Goal: Use online tool/utility: Utilize a website feature to perform a specific function

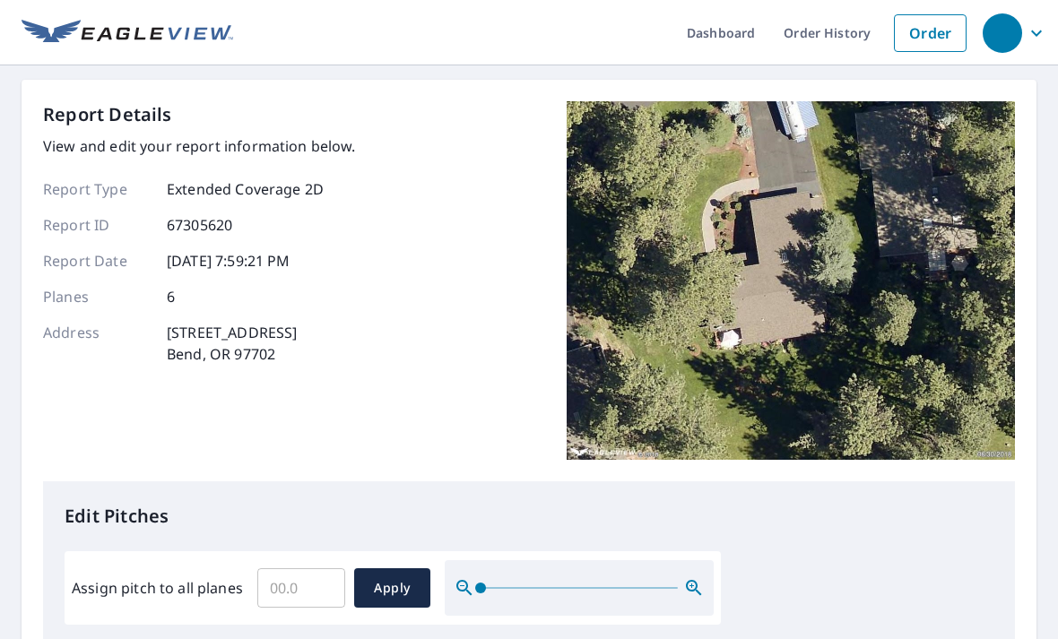
click at [294, 590] on input "Assign pitch to all planes" at bounding box center [301, 588] width 88 height 50
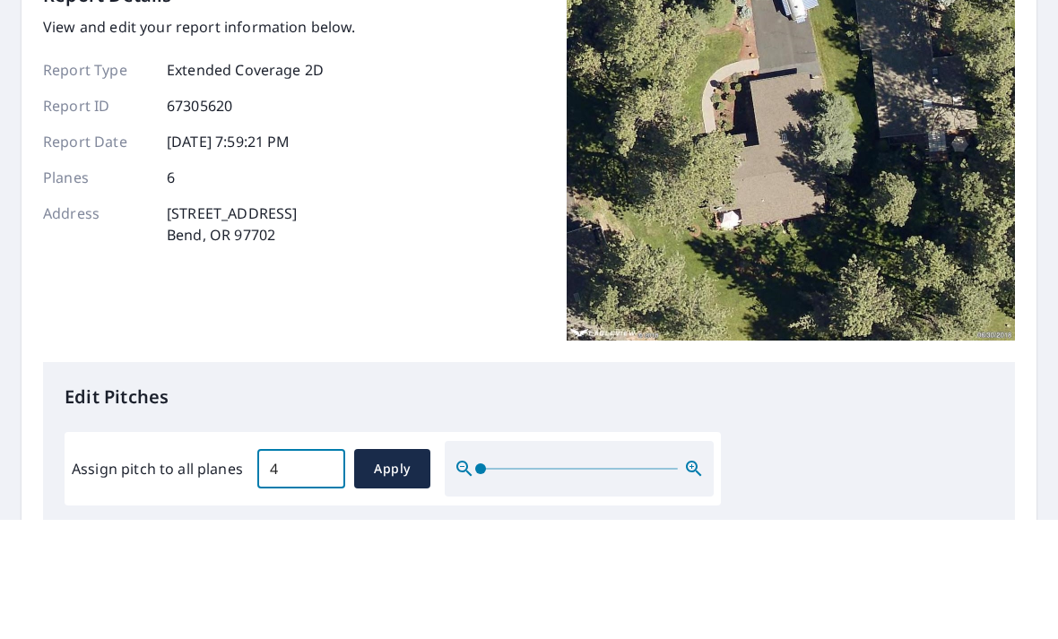
scroll to position [57, 0]
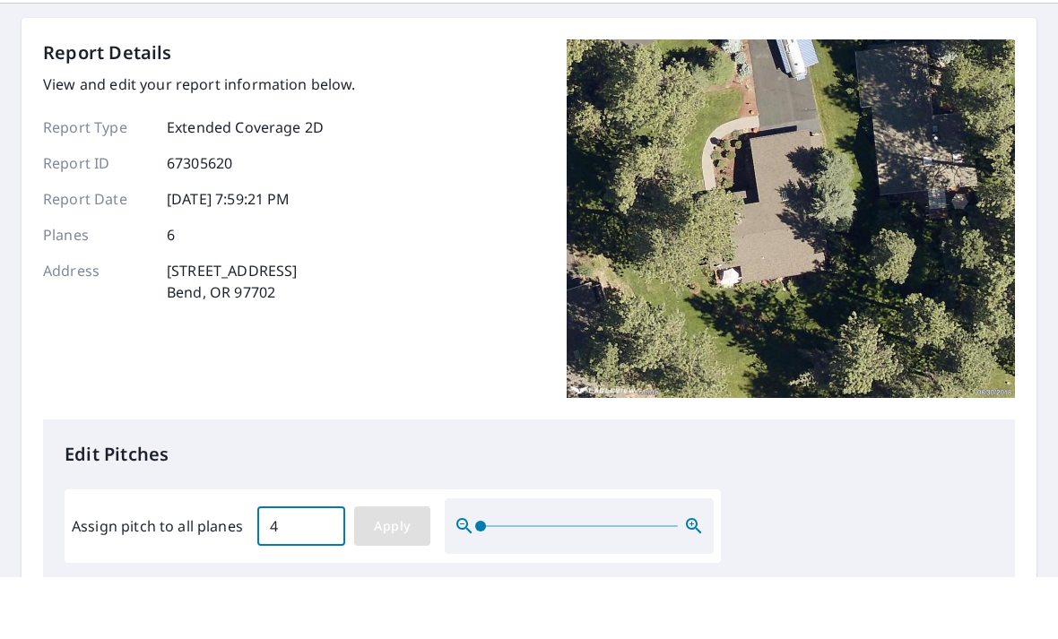
type input "4"
click at [398, 577] on span "Apply" at bounding box center [392, 588] width 48 height 22
type input "4"
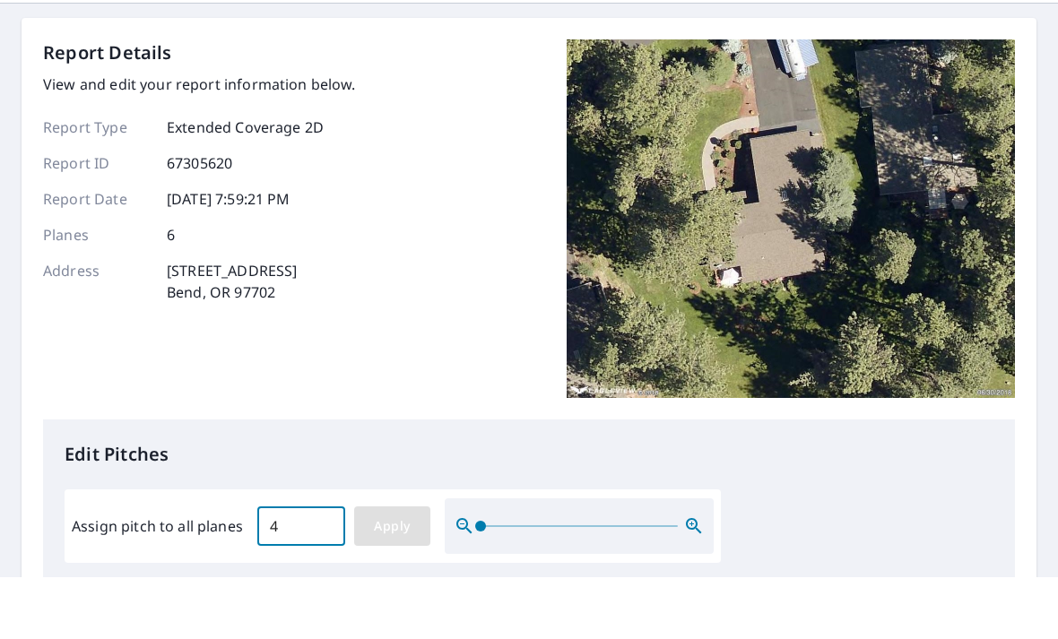
type input "4"
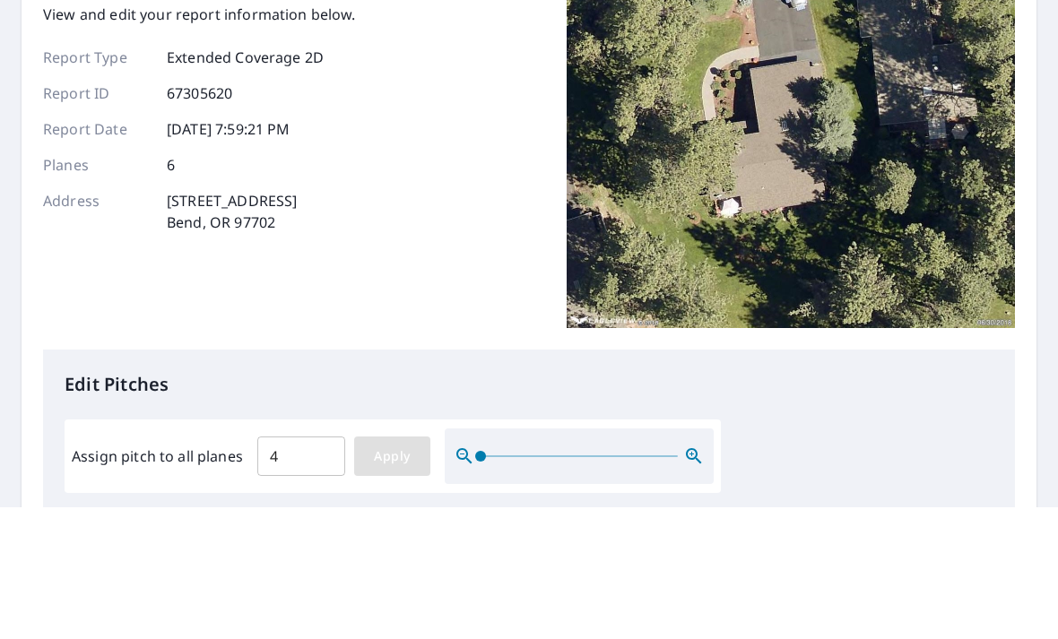
scroll to position [0, 0]
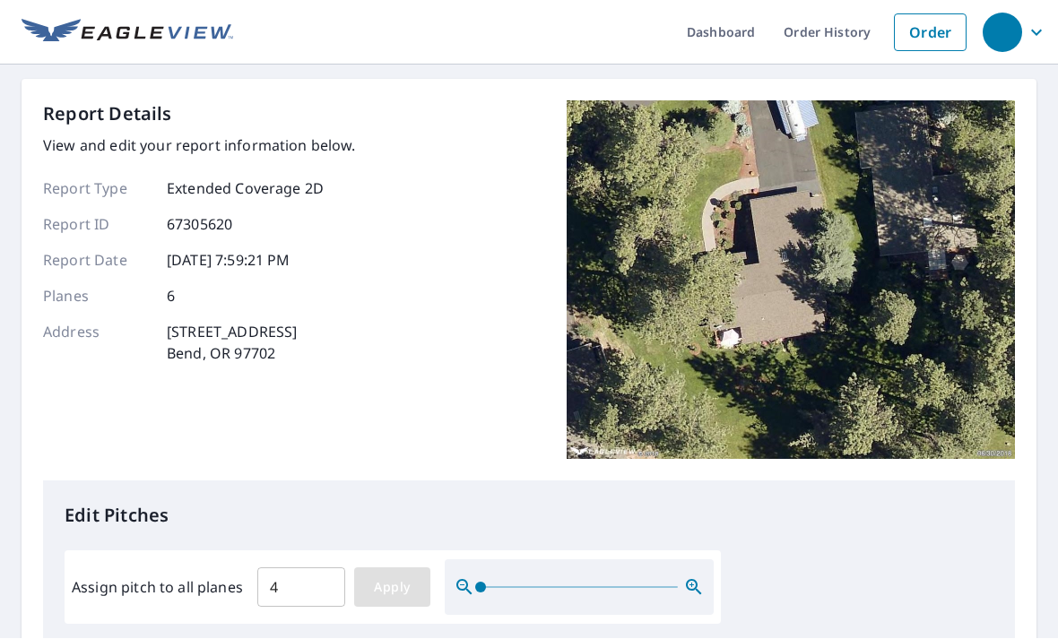
click at [403, 582] on span "Apply" at bounding box center [392, 588] width 48 height 22
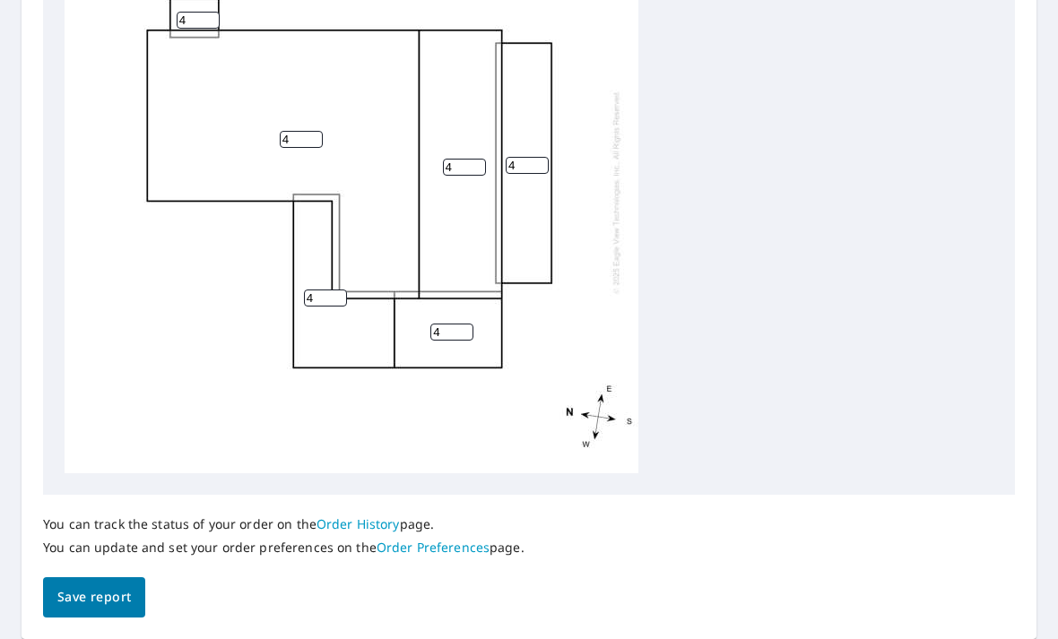
scroll to position [735, 0]
click at [113, 587] on span "Save report" at bounding box center [94, 598] width 74 height 22
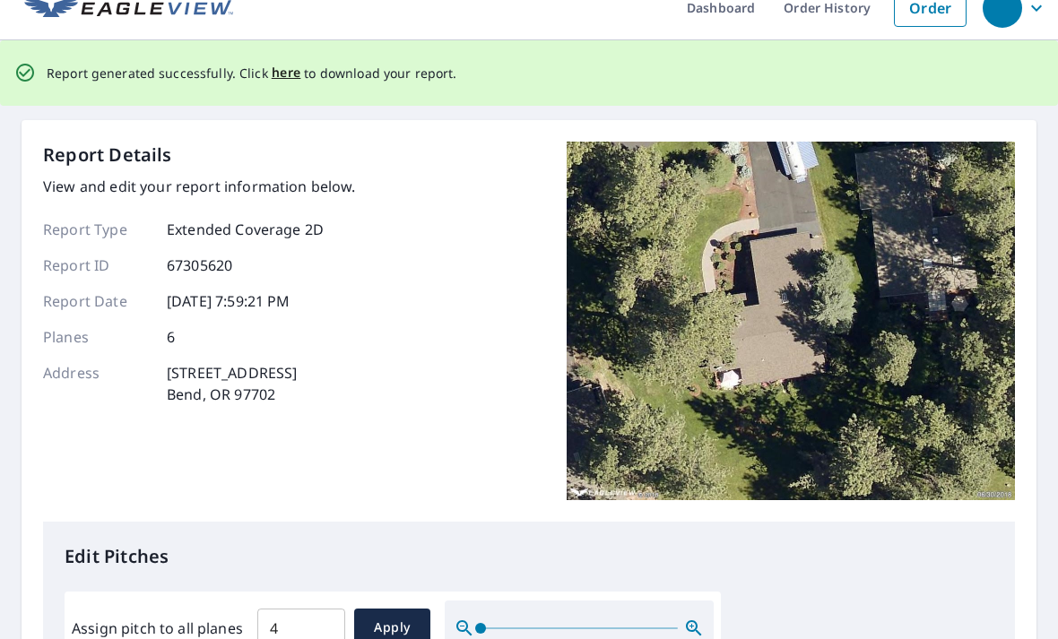
scroll to position [0, 0]
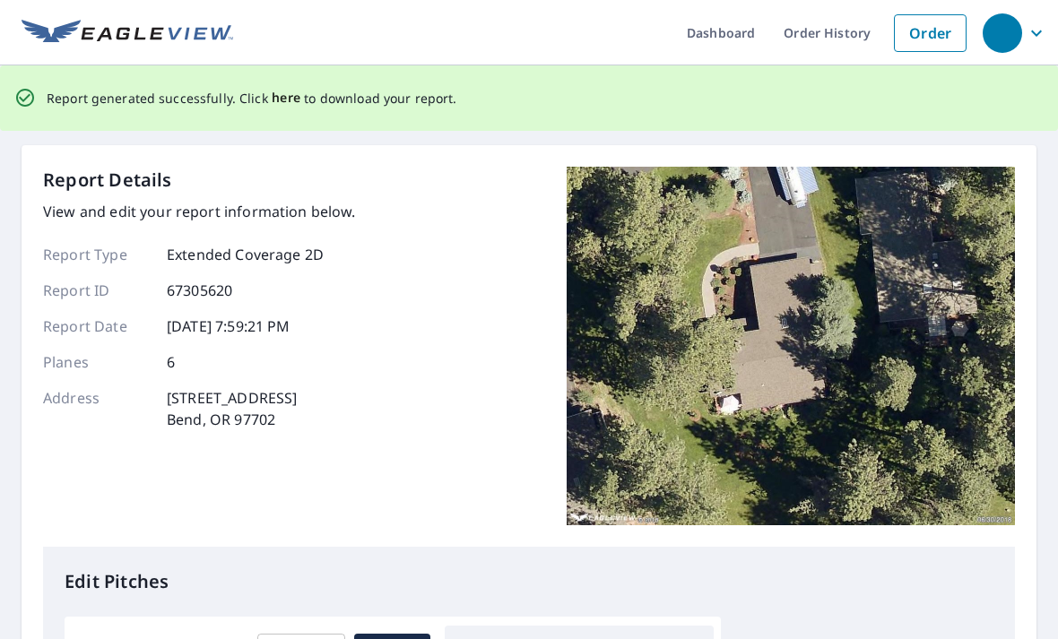
click at [283, 92] on span "here" at bounding box center [287, 98] width 30 height 22
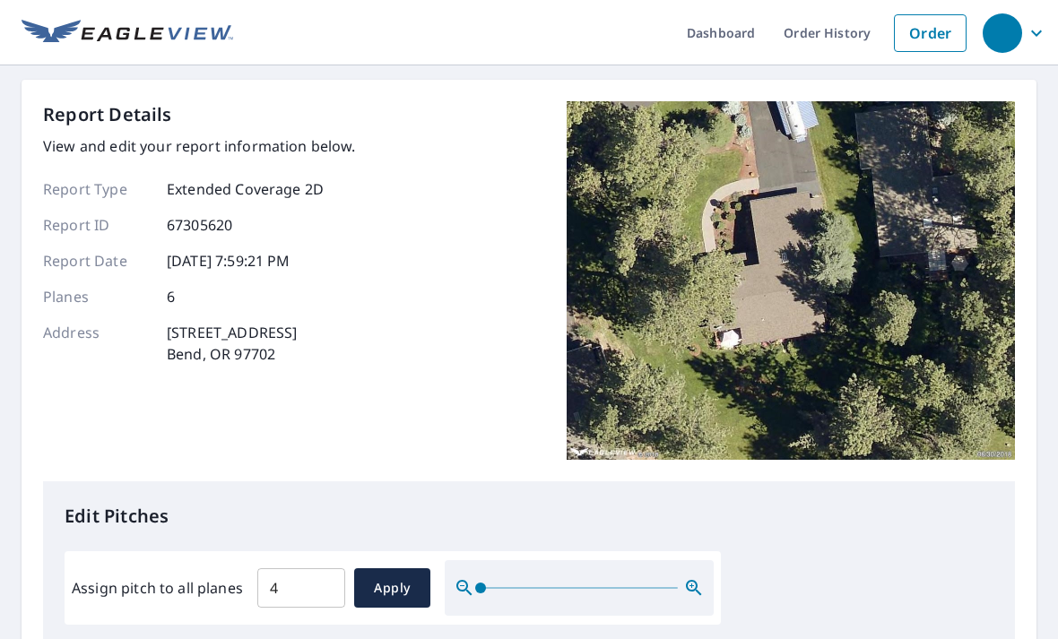
scroll to position [57, 0]
